Goal: Task Accomplishment & Management: Manage account settings

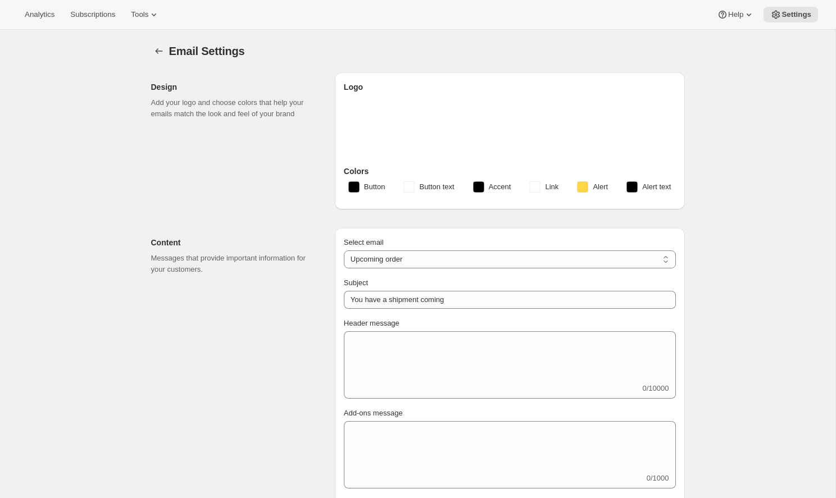
select select "subscriptionMessage"
select select "5"
select select "15"
type input "Build Your Next Black Box"
type input "Omega Coffee"
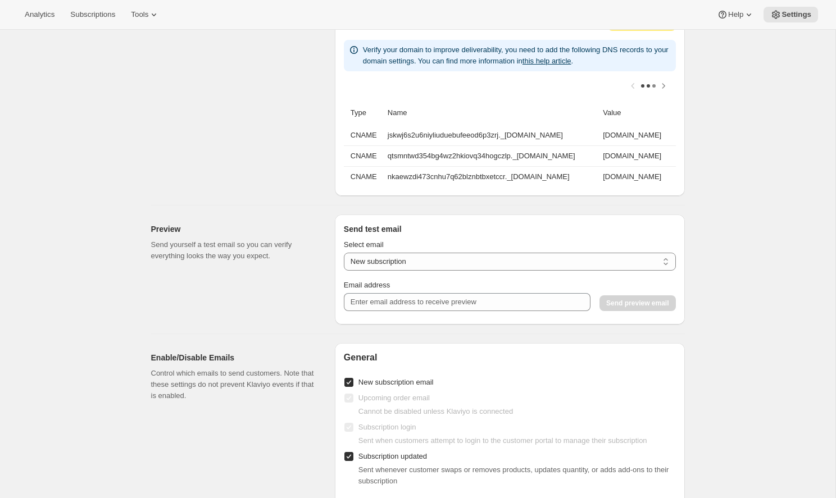
scroll to position [911, 0]
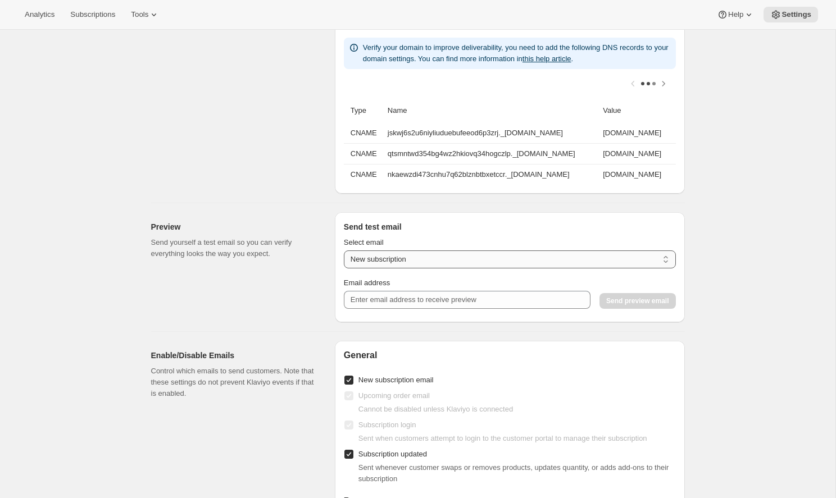
select select "upcoming-subscription"
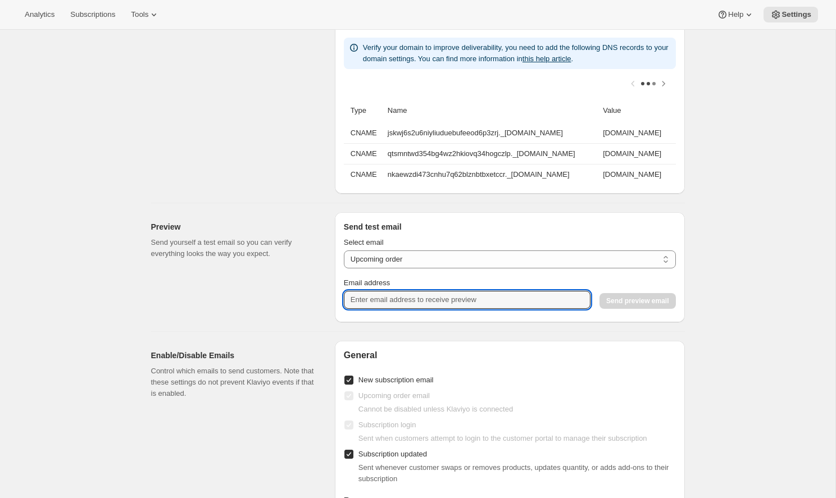
type input "[EMAIL_ADDRESS][PERSON_NAME][DOMAIN_NAME]"
click at [672, 295] on button "Send preview email" at bounding box center [637, 301] width 76 height 16
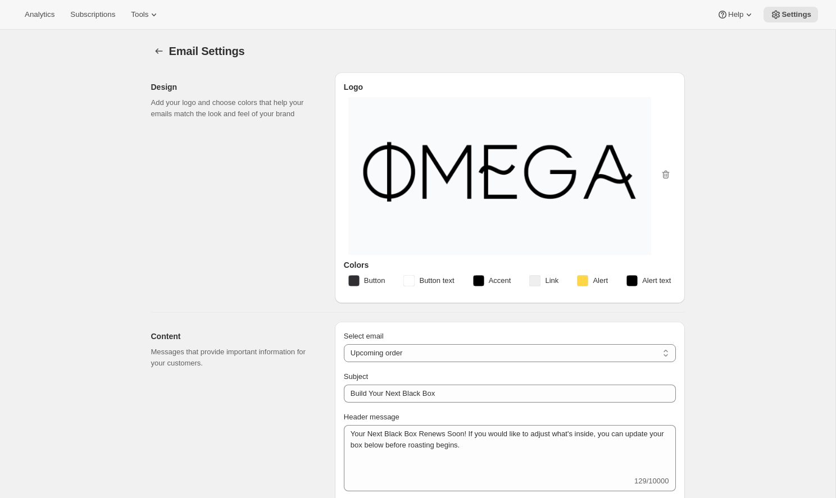
scroll to position [0, 0]
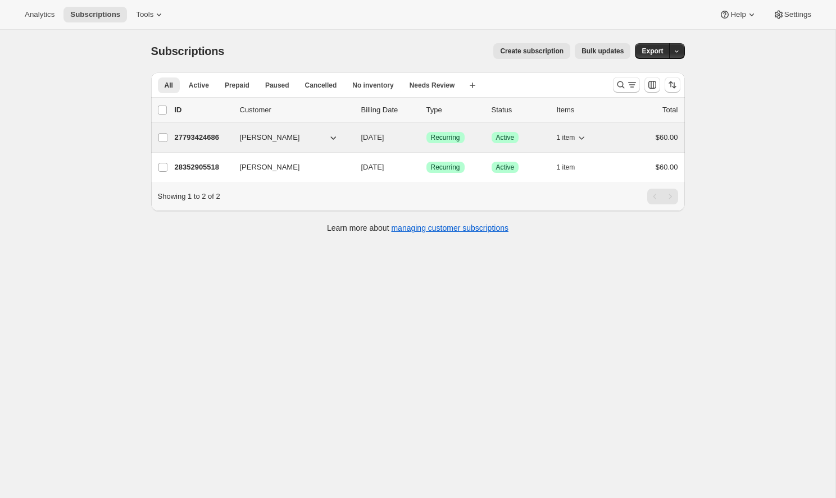
click at [308, 136] on button "[PERSON_NAME]" at bounding box center [289, 138] width 112 height 18
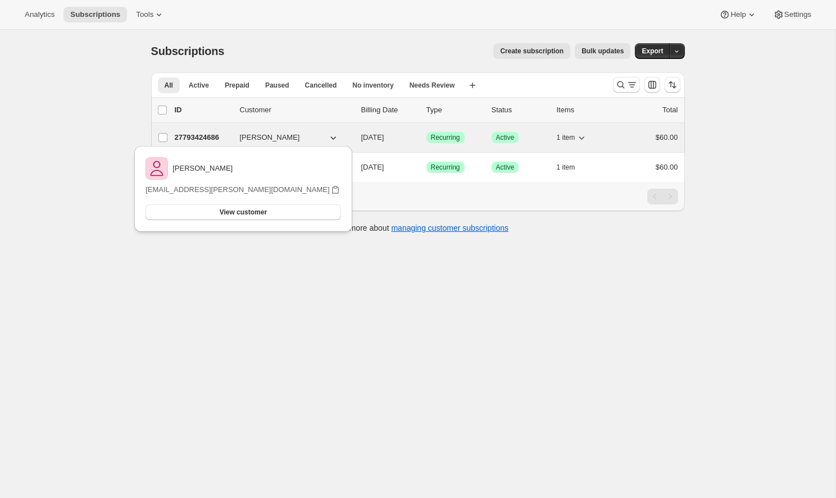
click at [273, 140] on span "[PERSON_NAME]" at bounding box center [270, 137] width 60 height 11
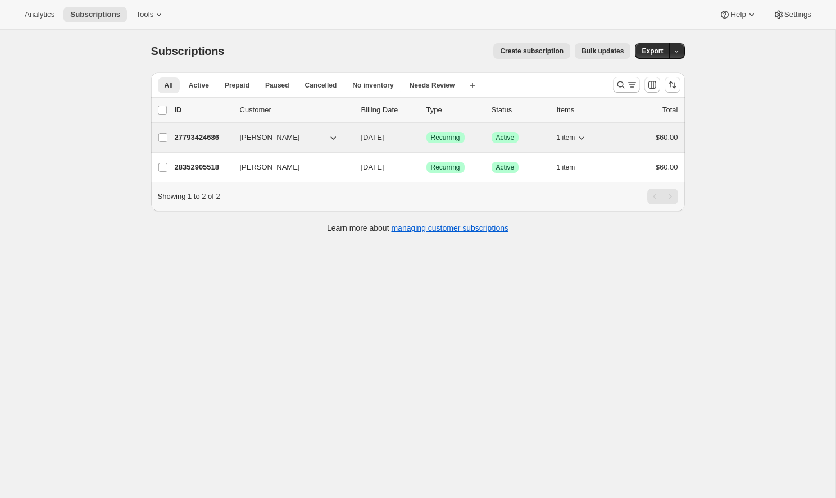
click at [222, 135] on p "27793424686" at bounding box center [203, 137] width 56 height 11
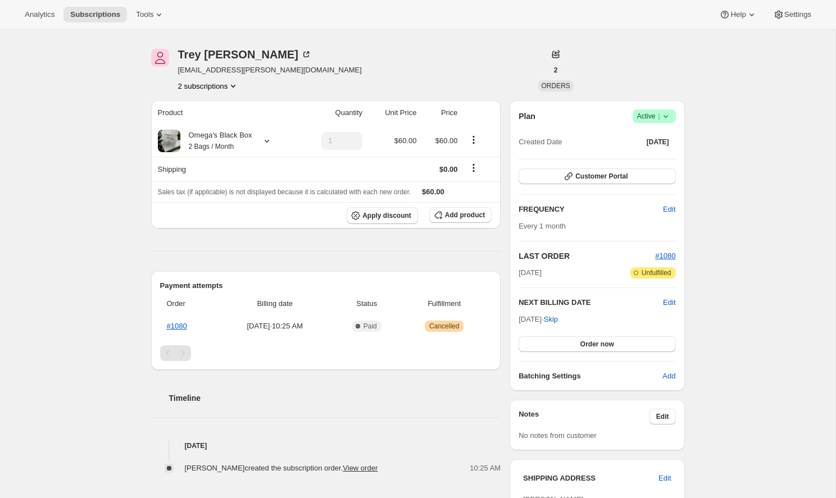
scroll to position [57, 0]
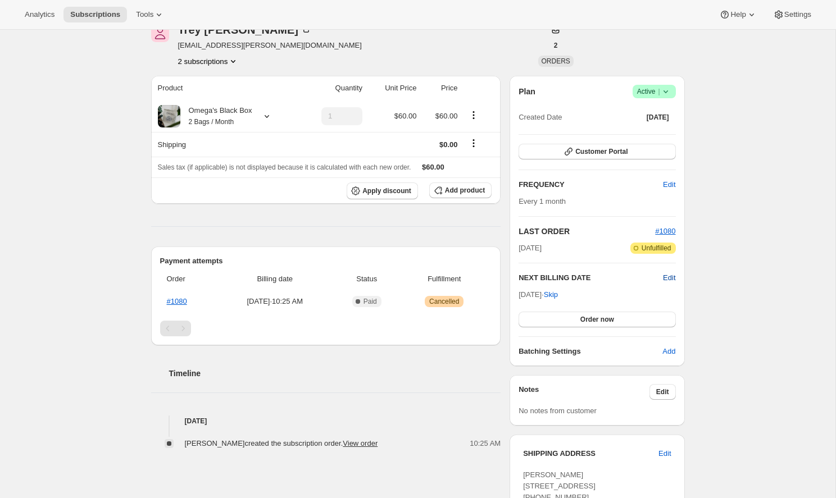
click at [668, 281] on span "Edit" at bounding box center [669, 277] width 12 height 11
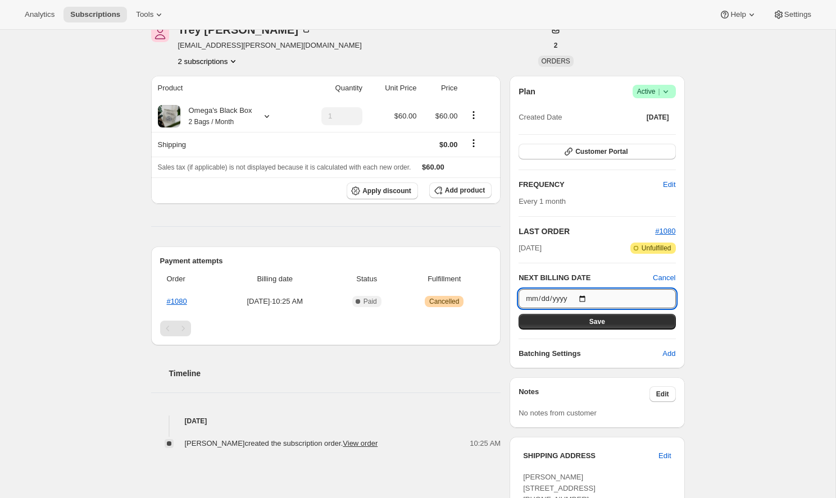
click at [641, 294] on input "[DATE]" at bounding box center [596, 298] width 157 height 19
type input "[DATE]"
click at [624, 321] on button "Save" at bounding box center [596, 322] width 157 height 16
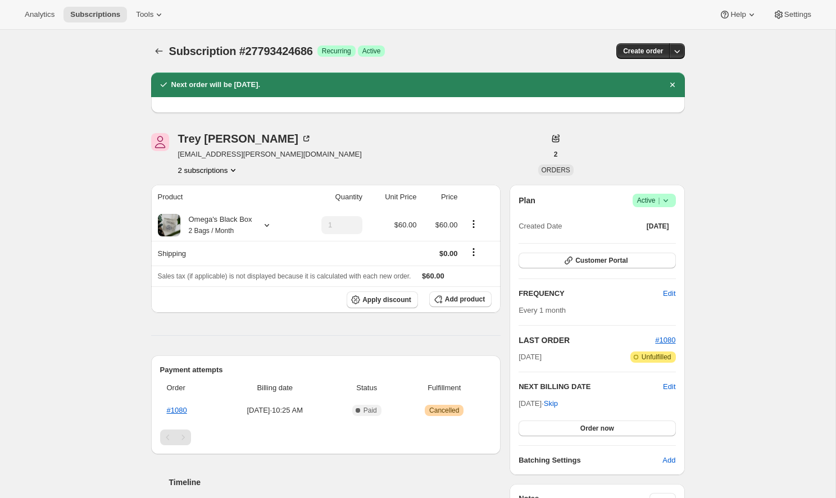
scroll to position [0, 0]
click at [802, 11] on span "Settings" at bounding box center [797, 14] width 27 height 9
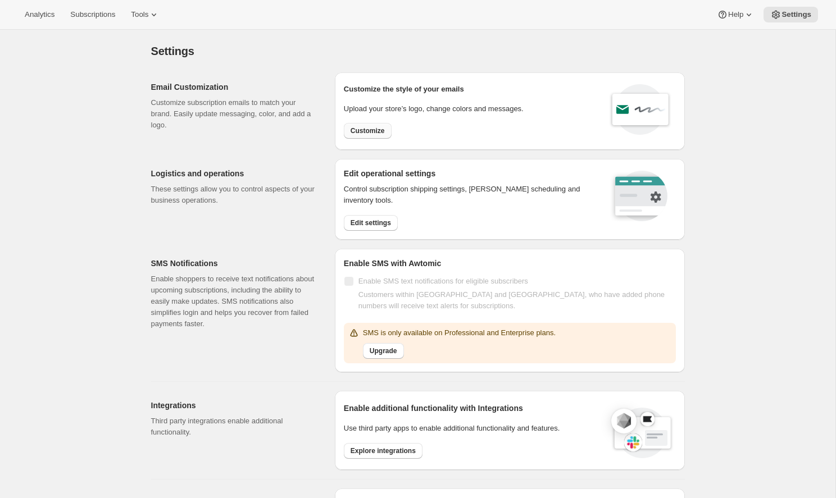
click at [368, 126] on button "Customize" at bounding box center [368, 131] width 48 height 16
select select "subscriptionMessage"
select select "5"
select select "15"
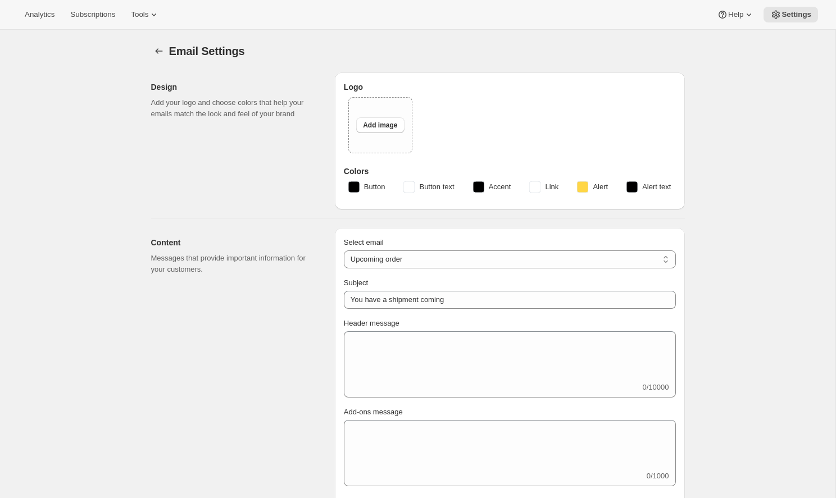
type input "Build Your Next Black Box"
type textarea "Your Next Black Box Renews Soon! If you would like to adjust what's inside, you…"
type input "Omega Coffee"
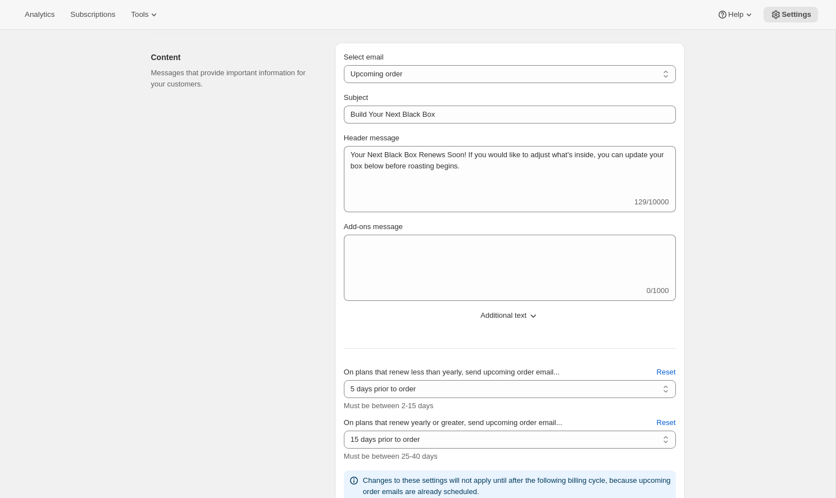
scroll to position [280, 0]
select select "welcomeMessage"
type input "Your new subscription"
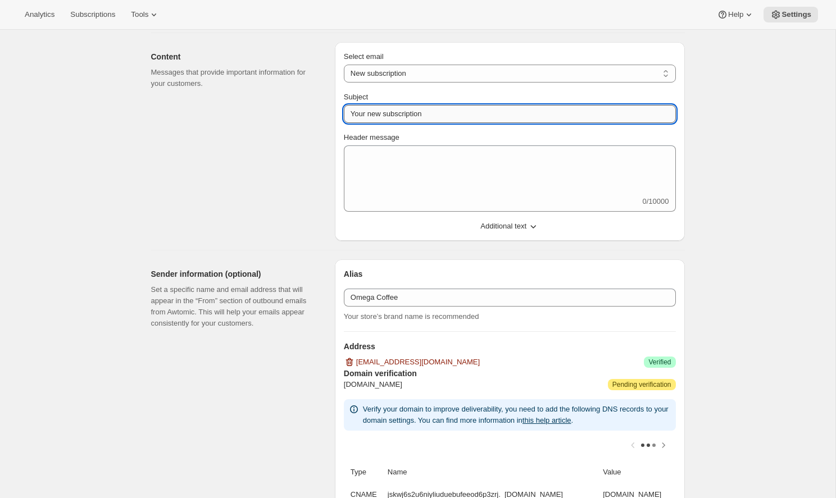
click at [452, 113] on input "Your new subscription" at bounding box center [510, 114] width 332 height 18
drag, startPoint x: 432, startPoint y: 113, endPoint x: 368, endPoint y: 115, distance: 64.1
click at [368, 115] on input "Your new subscription" at bounding box center [510, 114] width 332 height 18
type input "Your Black Box"
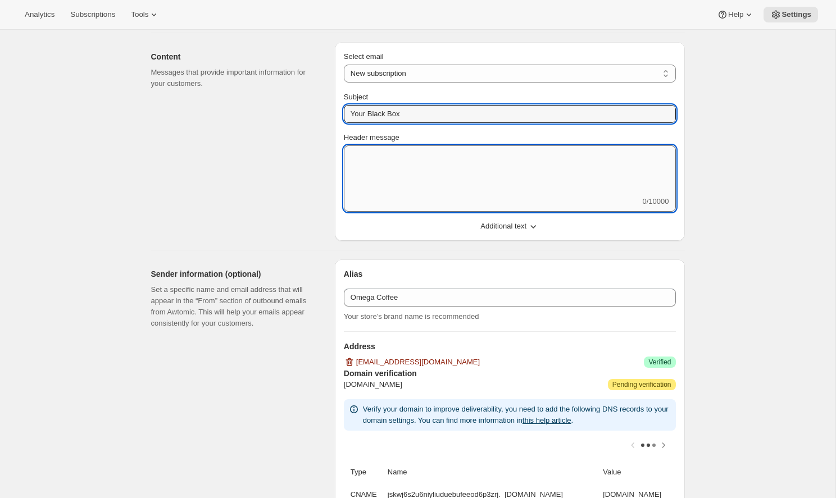
click at [390, 161] on textarea "Header message" at bounding box center [510, 170] width 332 height 51
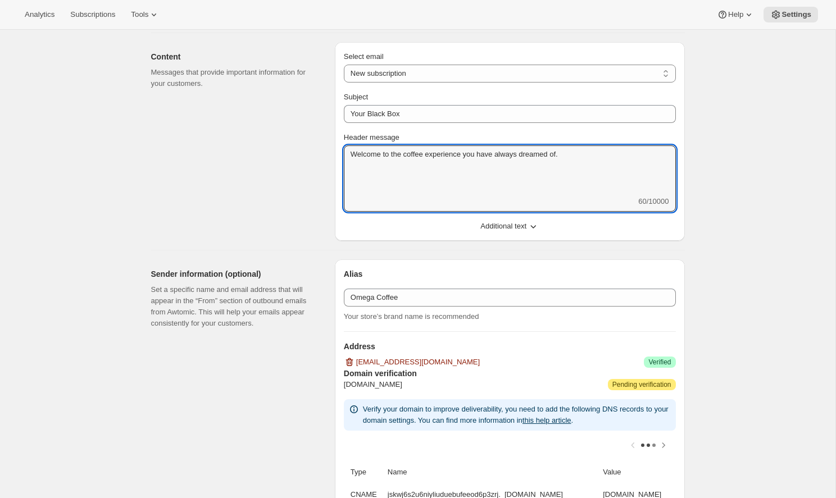
type textarea "Welcome to the coffee experience you have always dreamed of."
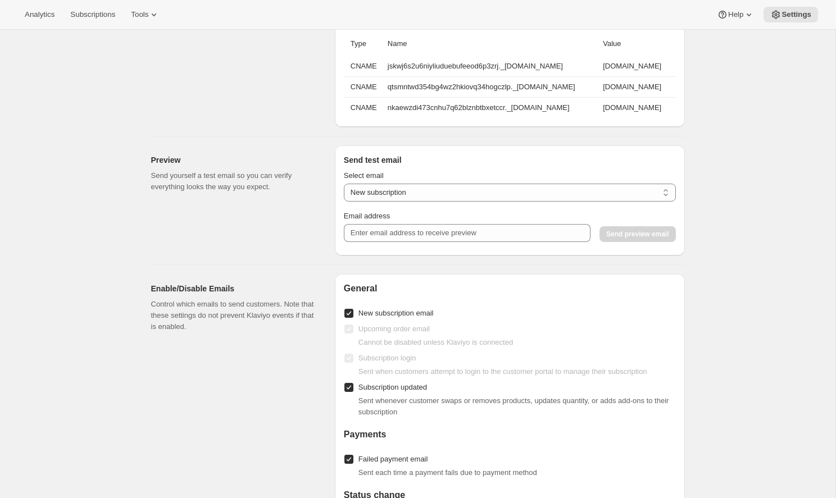
scroll to position [715, 0]
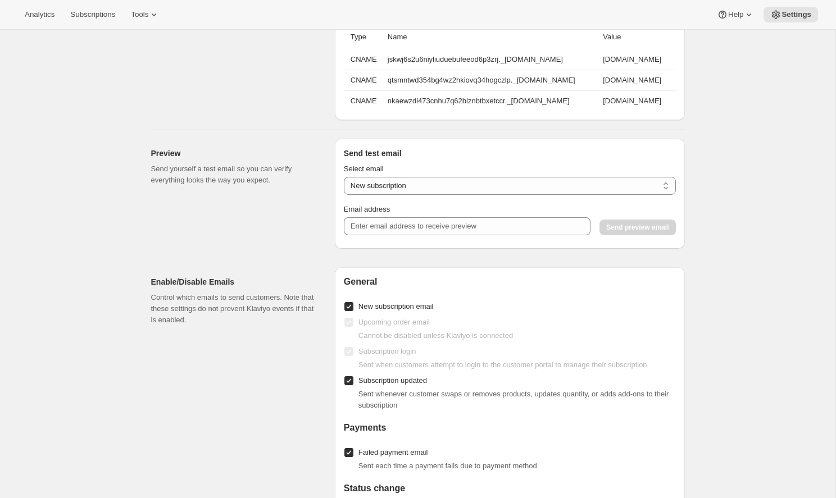
click at [472, 215] on div "Email address" at bounding box center [467, 219] width 247 height 31
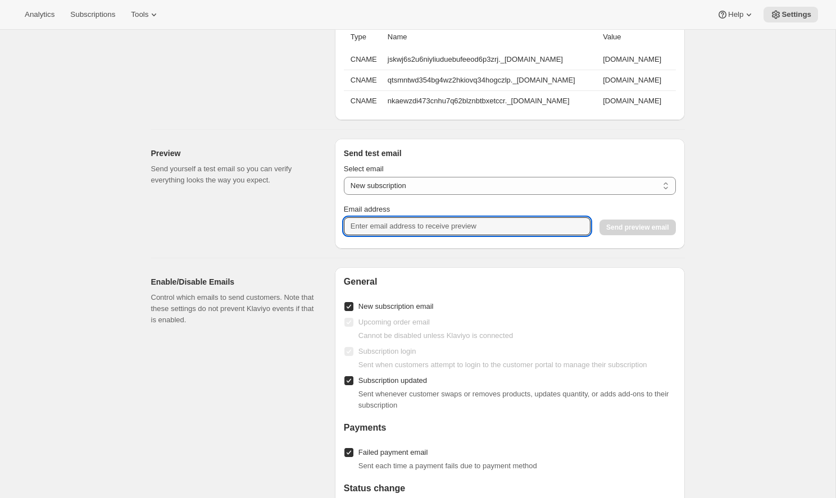
type input "[EMAIL_ADDRESS][PERSON_NAME][DOMAIN_NAME]"
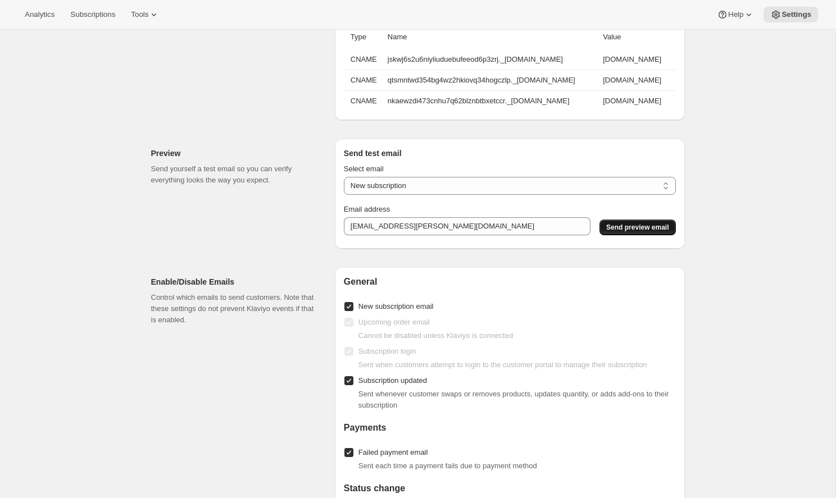
click at [616, 221] on button "Send preview email" at bounding box center [637, 228] width 76 height 16
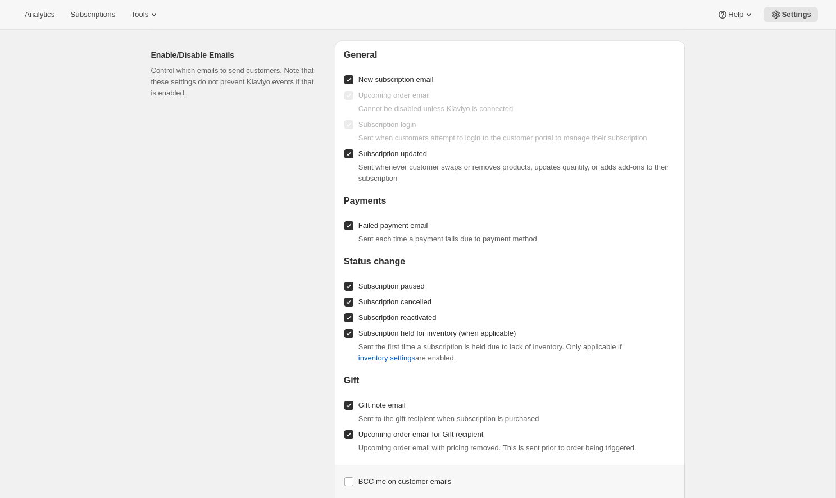
scroll to position [941, 0]
click at [388, 356] on span "inventory settings" at bounding box center [386, 359] width 57 height 11
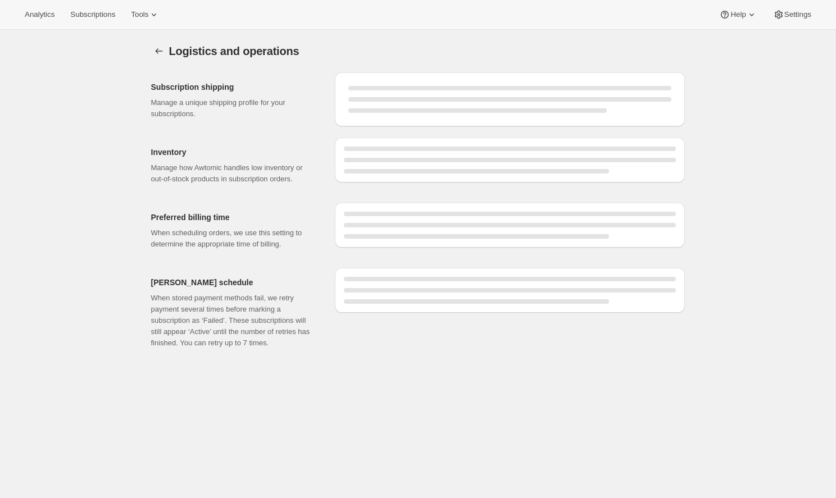
select select "DAY"
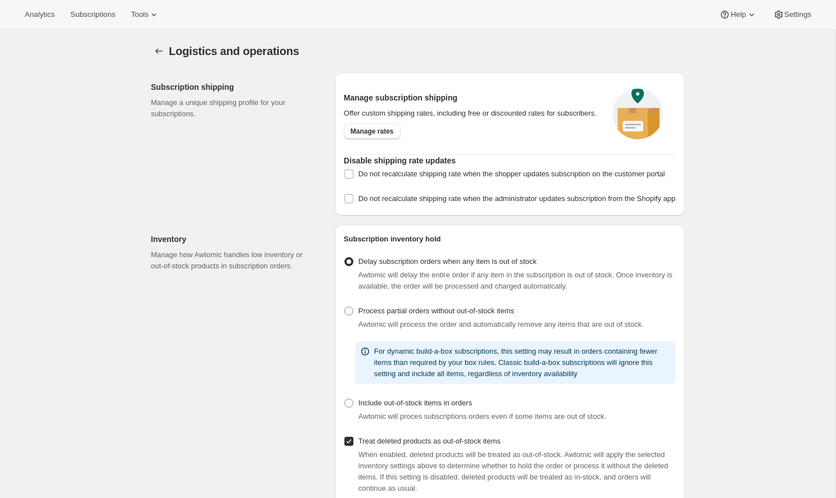
scroll to position [-1, 0]
